Goal: Obtain resource: Obtain resource

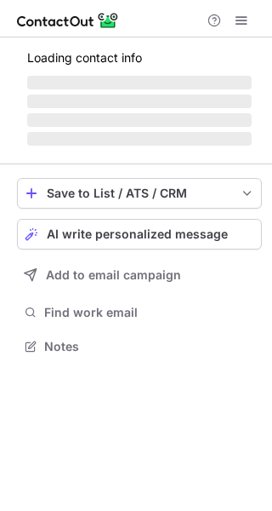
scroll to position [8, 9]
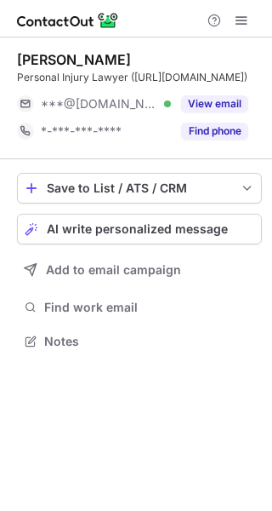
scroll to position [8, 9]
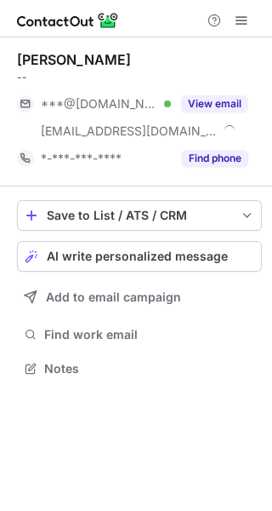
scroll to position [356, 272]
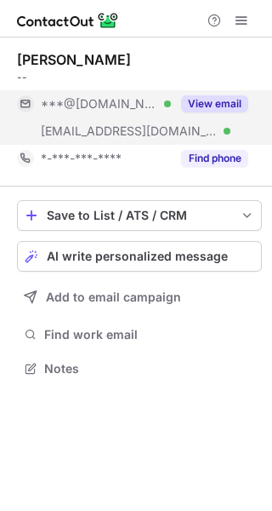
click at [221, 108] on button "View email" at bounding box center [214, 103] width 67 height 17
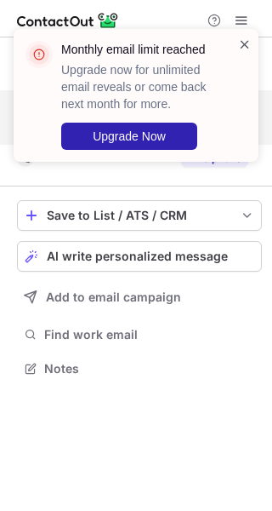
click at [244, 45] on span at bounding box center [245, 44] width 14 height 17
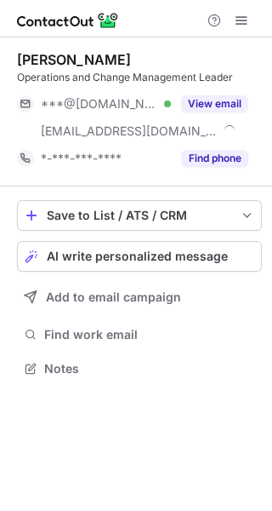
scroll to position [356, 272]
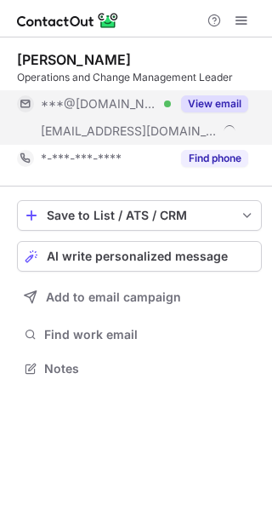
click at [220, 101] on button "View email" at bounding box center [214, 103] width 67 height 17
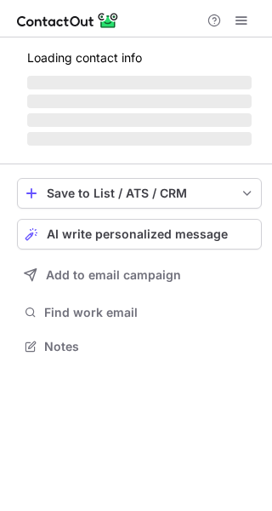
scroll to position [356, 272]
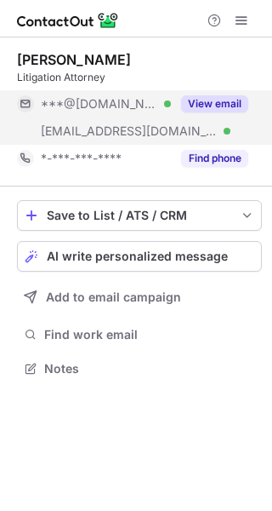
click at [231, 102] on button "View email" at bounding box center [214, 103] width 67 height 17
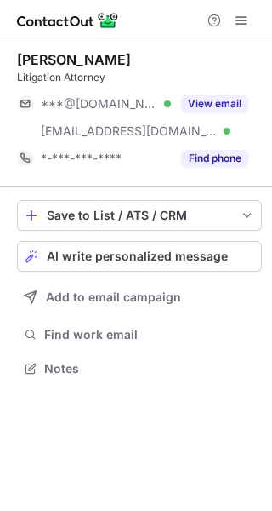
scroll to position [356, 272]
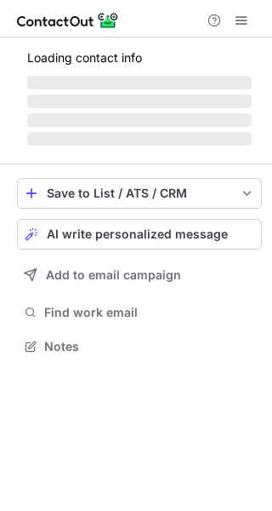
scroll to position [356, 272]
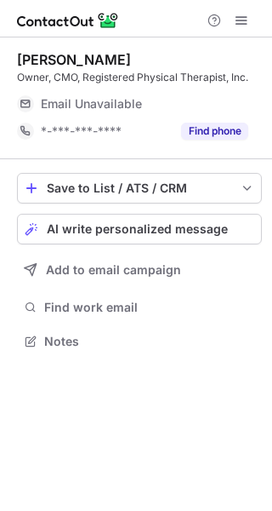
scroll to position [8, 9]
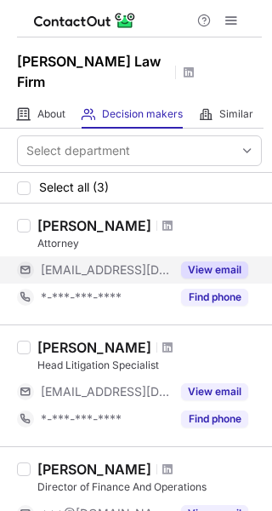
click at [226, 261] on button "View email" at bounding box center [214, 269] width 67 height 17
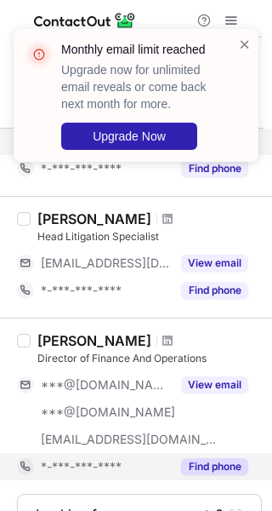
scroll to position [170, 0]
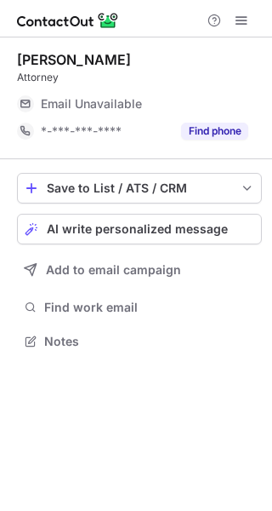
scroll to position [8, 9]
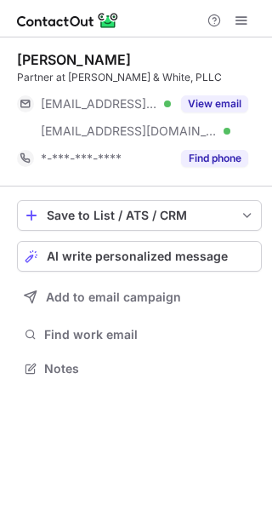
scroll to position [356, 272]
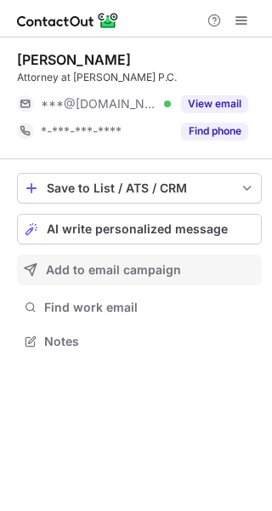
scroll to position [8, 9]
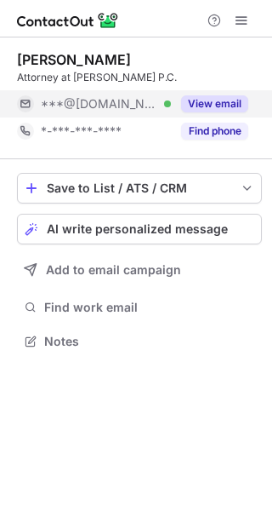
click at [223, 103] on button "View email" at bounding box center [214, 103] width 67 height 17
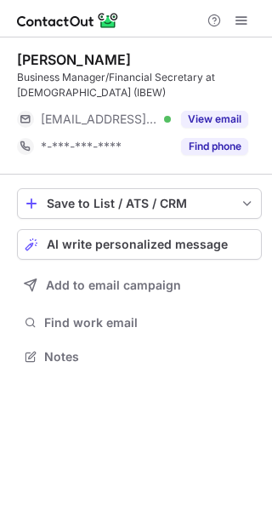
scroll to position [344, 272]
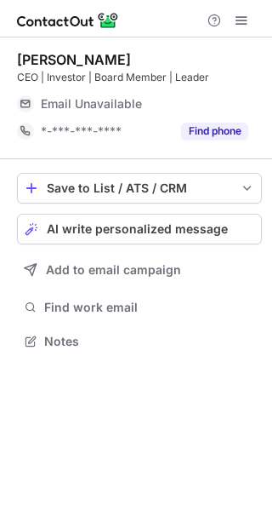
scroll to position [8, 9]
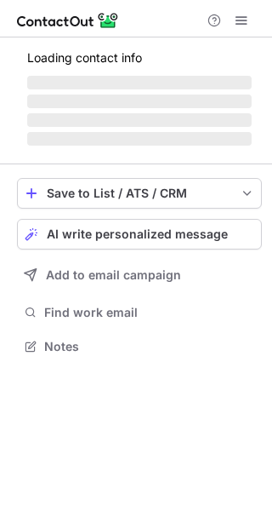
scroll to position [356, 272]
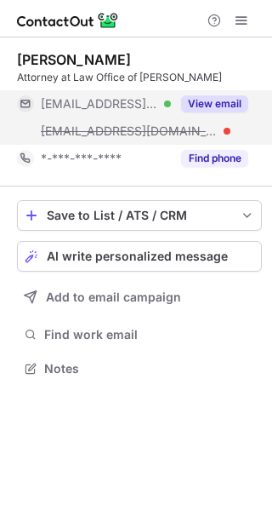
click at [226, 98] on button "View email" at bounding box center [214, 103] width 67 height 17
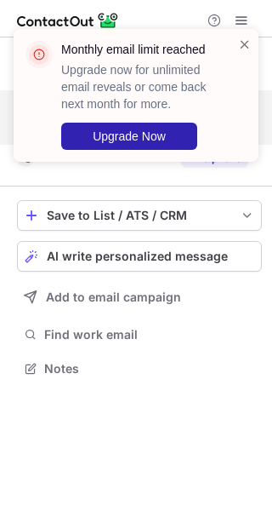
scroll to position [329, 272]
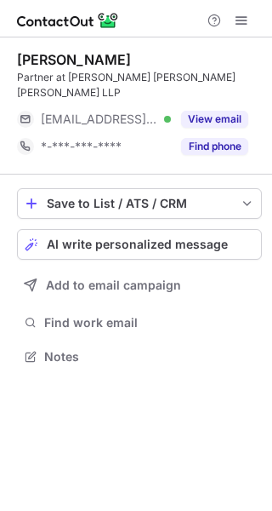
scroll to position [8, 9]
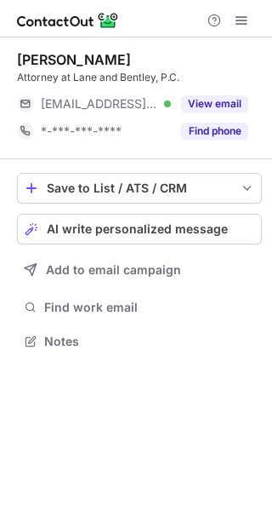
scroll to position [8, 9]
